Goal: Navigation & Orientation: Find specific page/section

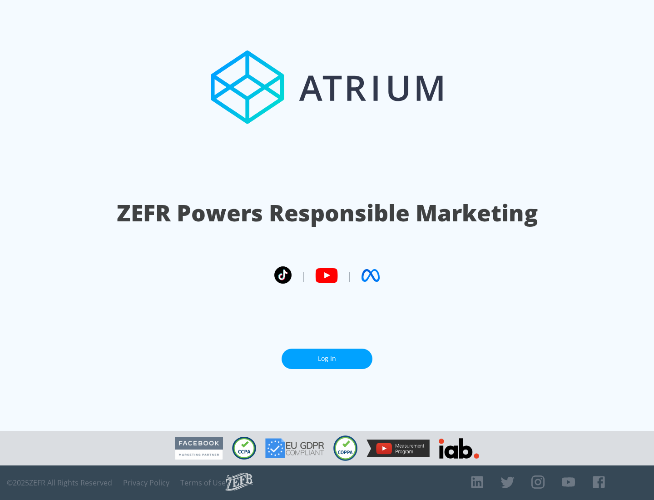
click at [327, 359] on link "Log In" at bounding box center [327, 359] width 91 height 20
